Goal: Task Accomplishment & Management: Use online tool/utility

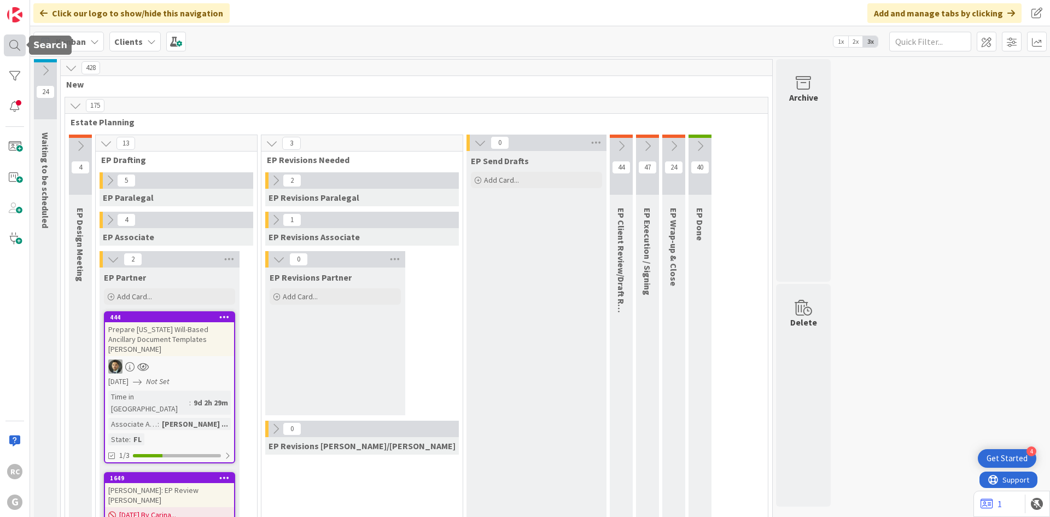
click at [14, 37] on div at bounding box center [15, 45] width 22 height 22
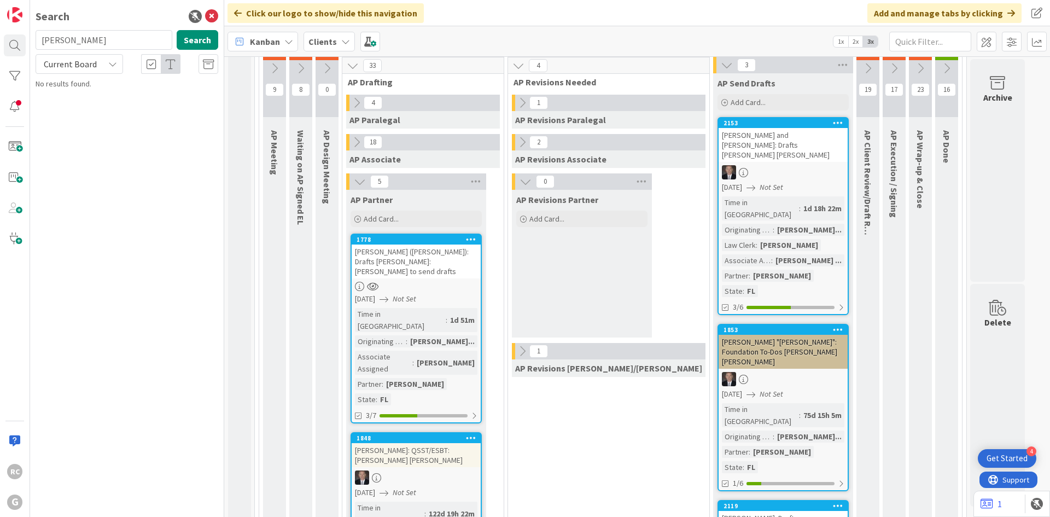
type input "[PERSON_NAME]"
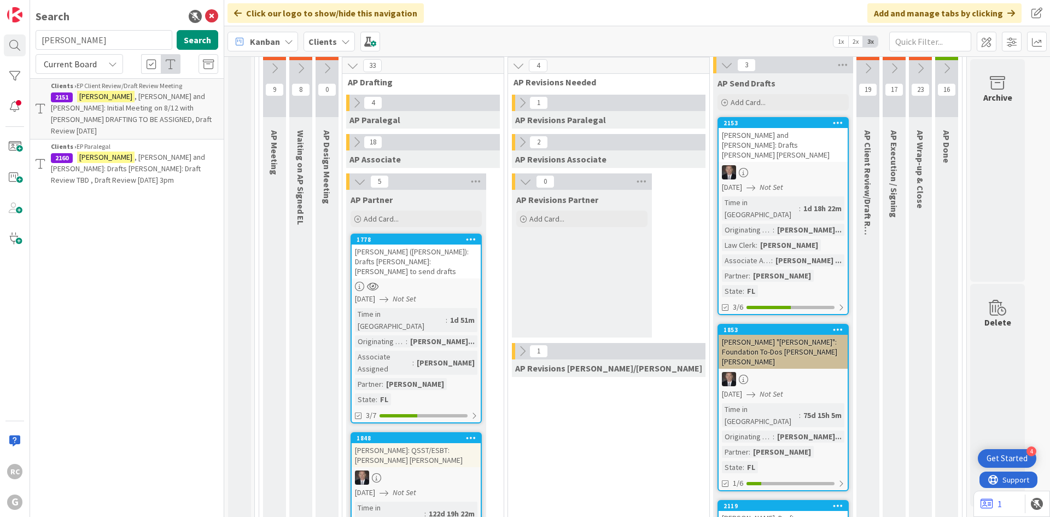
click at [148, 155] on span ", [PERSON_NAME] and [PERSON_NAME]: Drafts [PERSON_NAME]: Draft Review TBD , Dra…" at bounding box center [128, 168] width 154 height 33
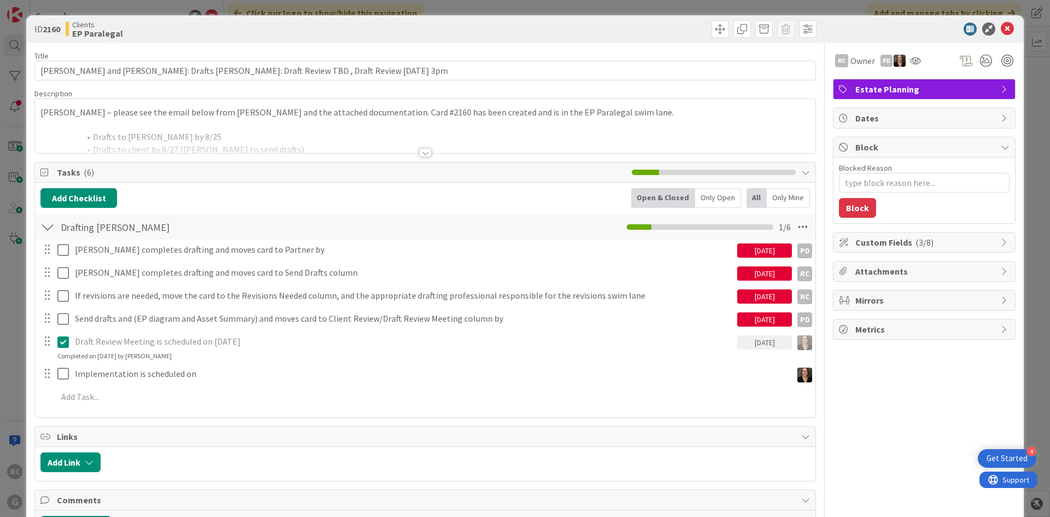
click at [426, 155] on div at bounding box center [426, 152] width 12 height 9
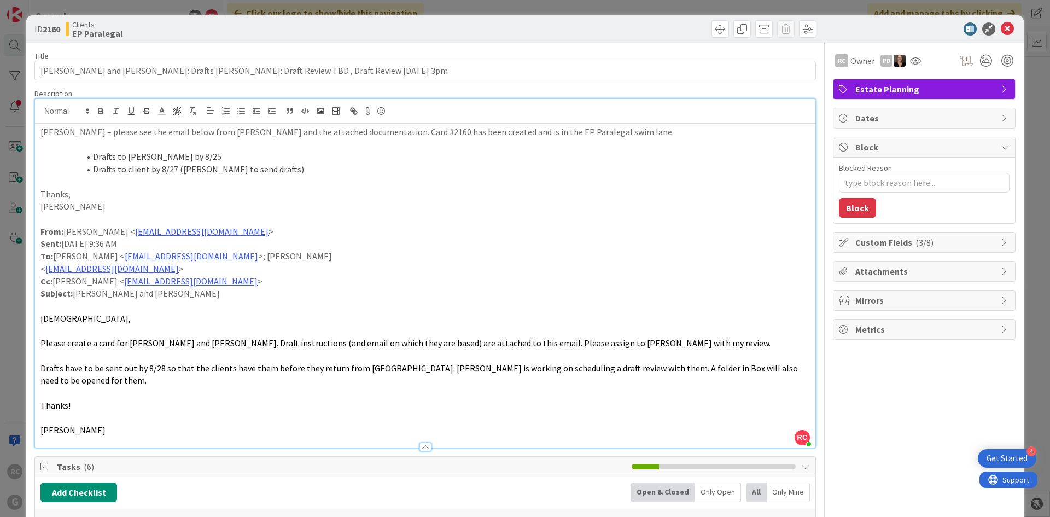
click at [420, 442] on div at bounding box center [426, 446] width 12 height 9
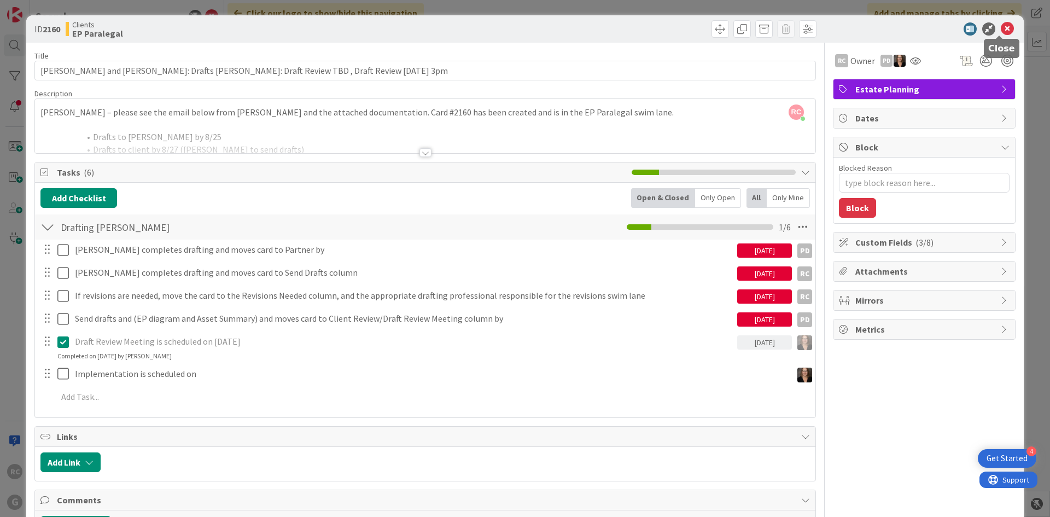
click at [1001, 27] on icon at bounding box center [1007, 28] width 13 height 13
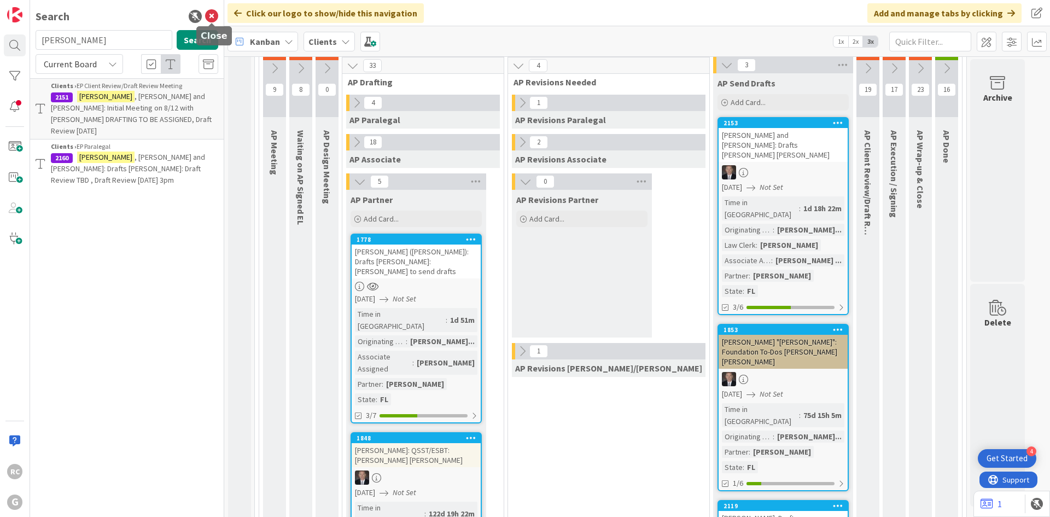
click at [215, 18] on icon at bounding box center [211, 16] width 13 height 13
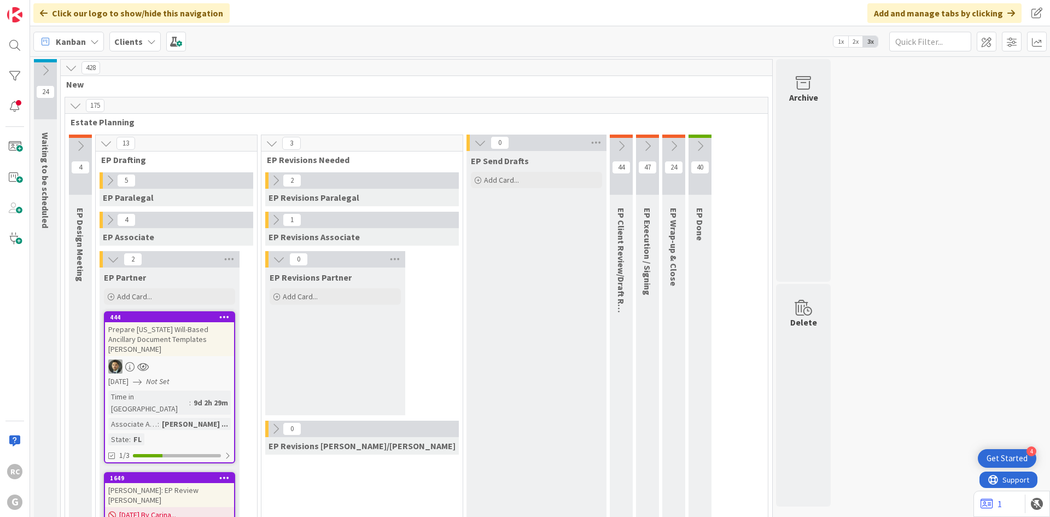
click at [104, 183] on icon at bounding box center [110, 180] width 12 height 12
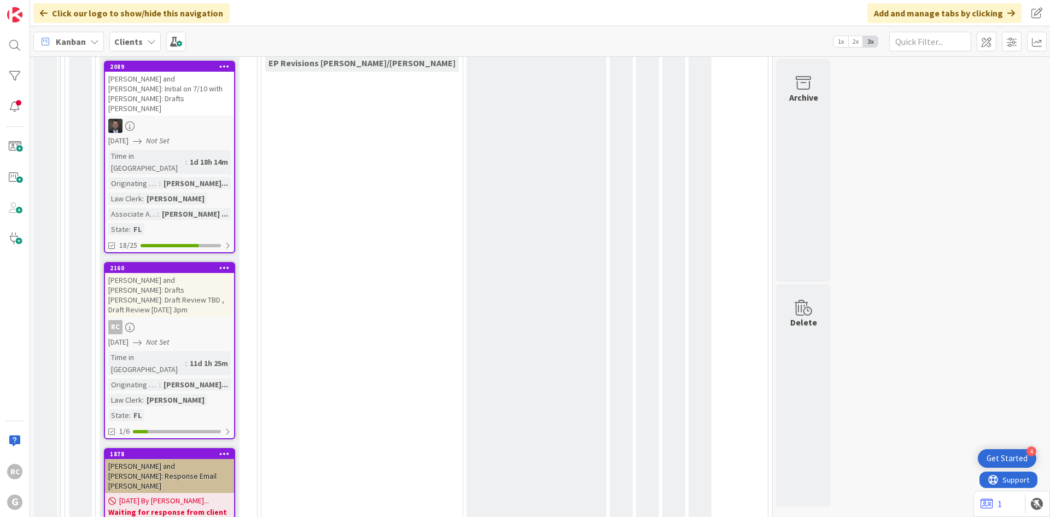
scroll to position [328, 0]
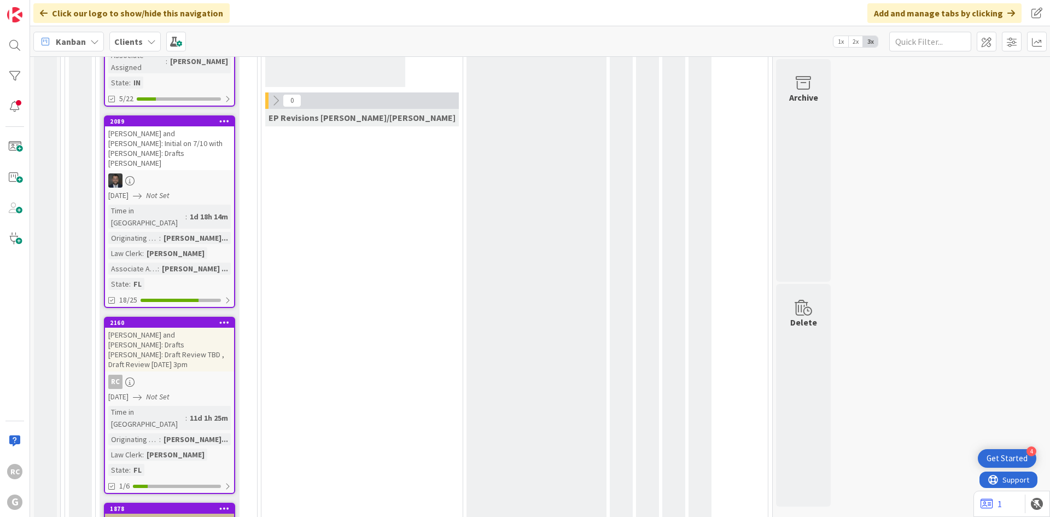
click at [190, 328] on div "[PERSON_NAME] and [PERSON_NAME]: Drafts [PERSON_NAME]: Draft Review TBD , Draft…" at bounding box center [169, 350] width 129 height 44
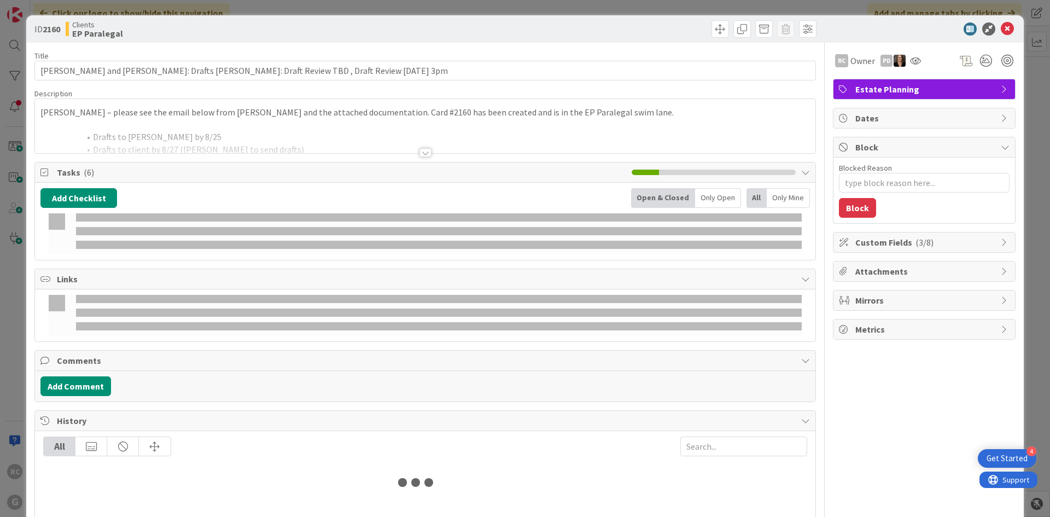
type textarea "x"
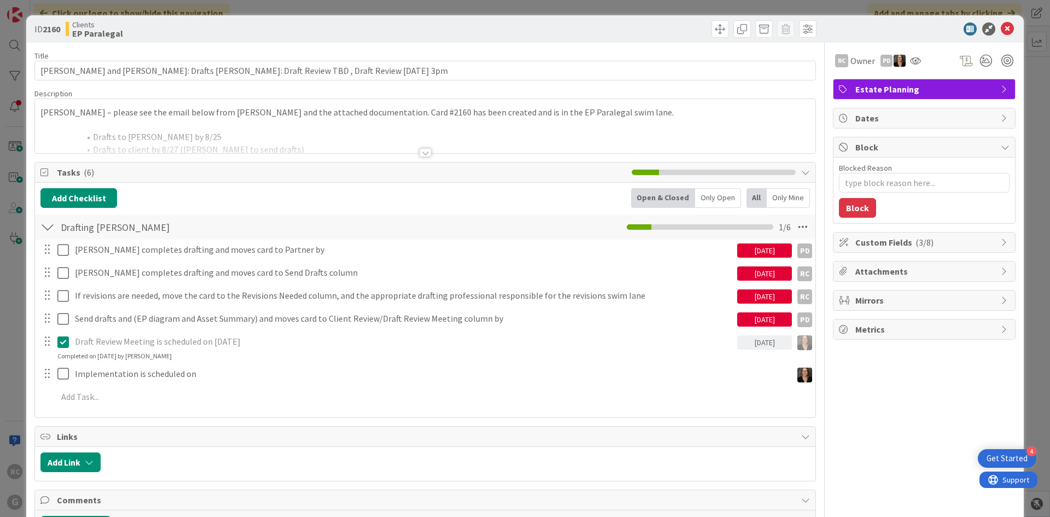
click at [420, 153] on div at bounding box center [426, 152] width 12 height 9
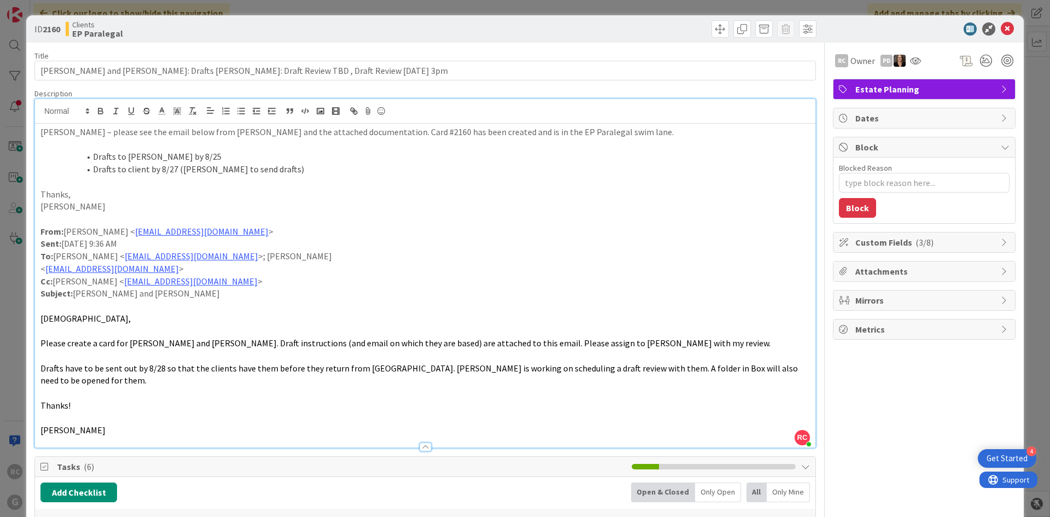
click at [423, 442] on div at bounding box center [426, 446] width 12 height 9
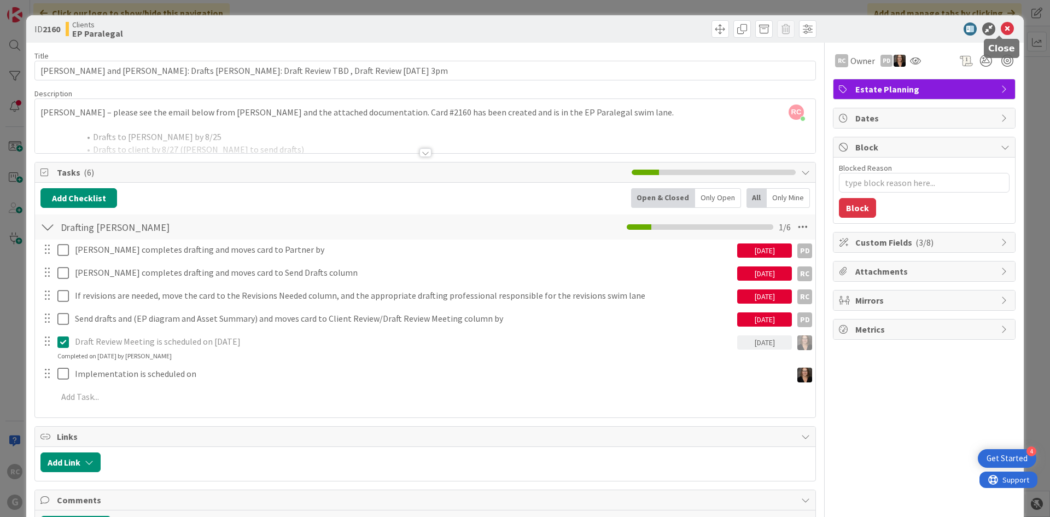
click at [1003, 29] on icon at bounding box center [1007, 28] width 13 height 13
